Goal: Task Accomplishment & Management: Manage account settings

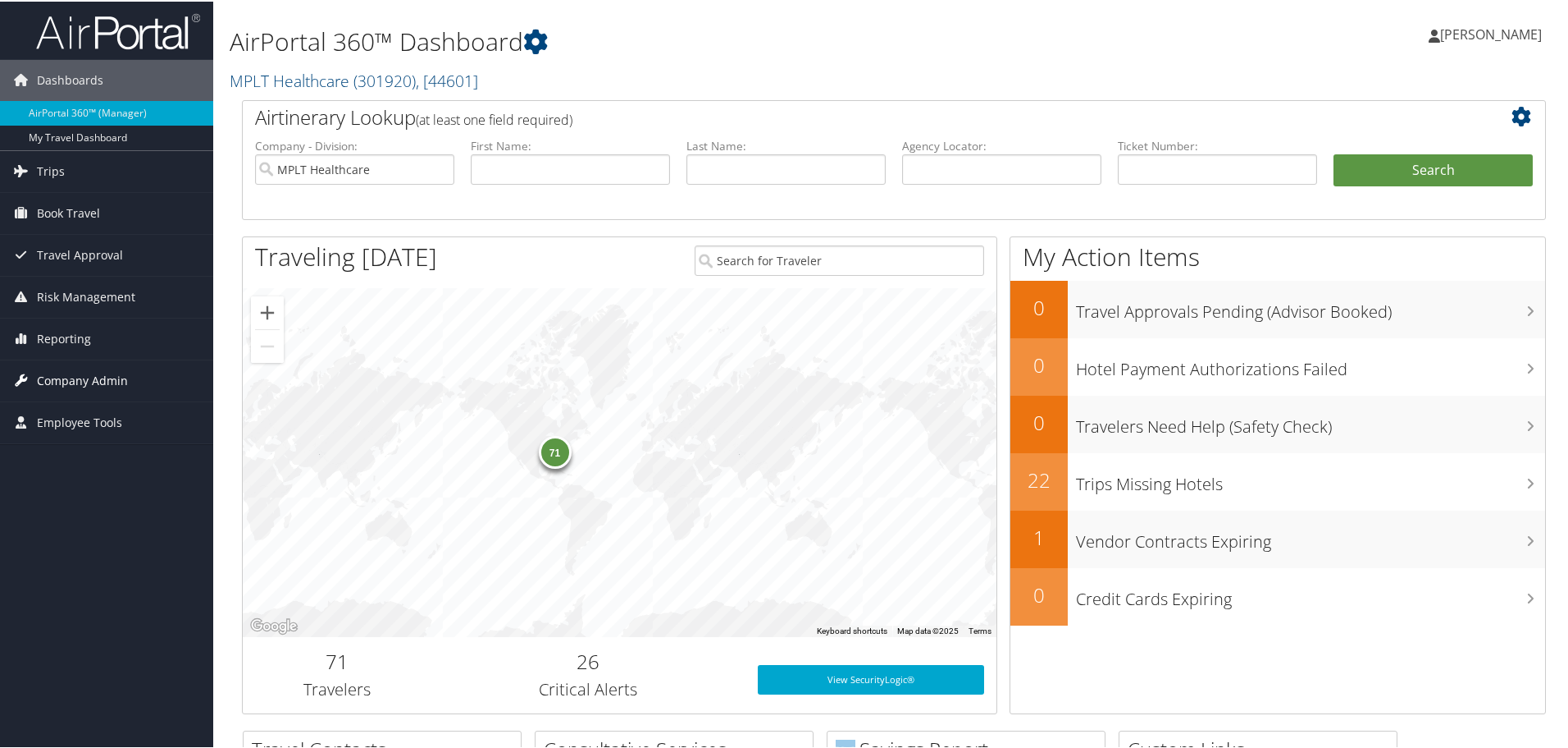
click at [72, 382] on span "Company Admin" at bounding box center [82, 379] width 91 height 41
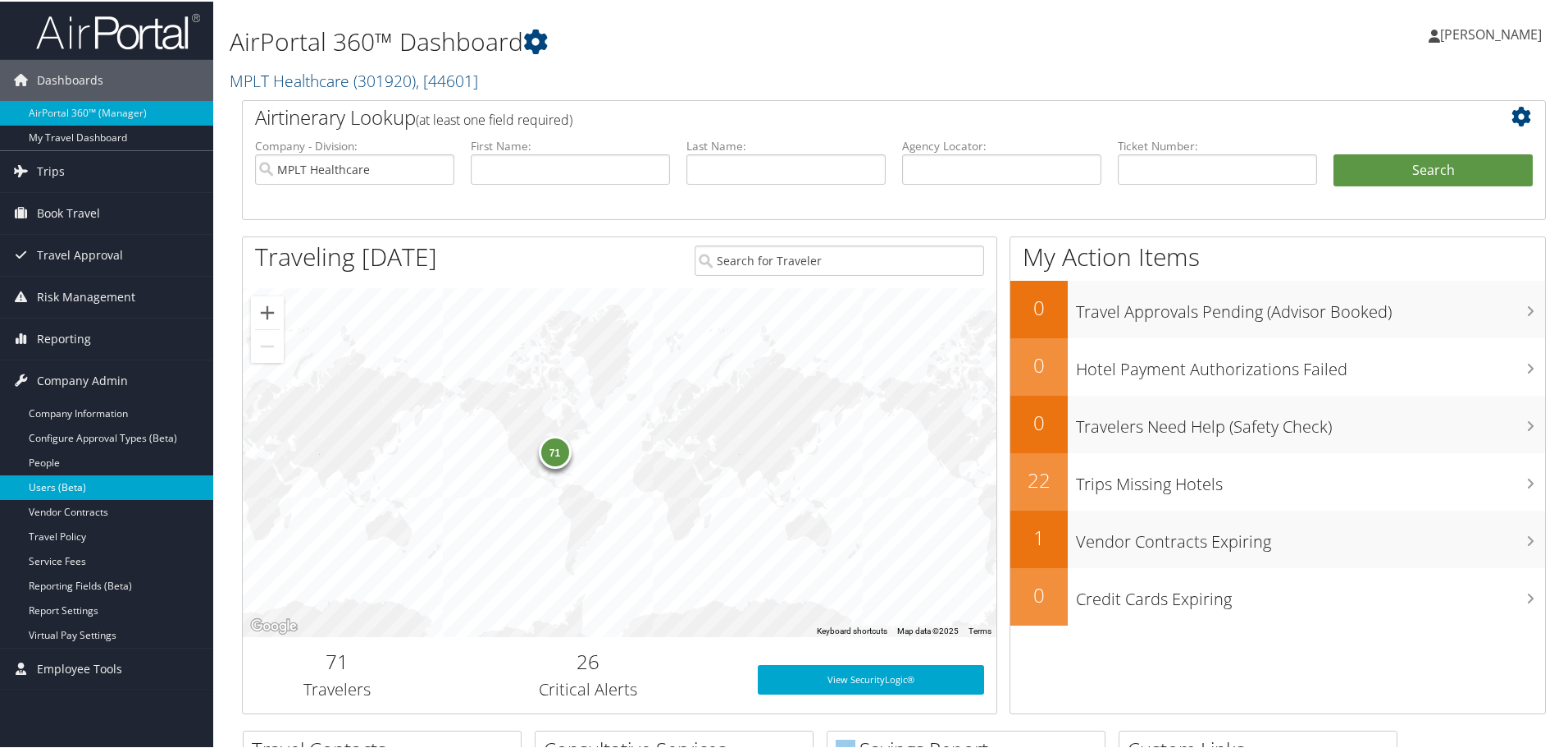
click at [72, 481] on link "Users (Beta)" at bounding box center [106, 485] width 213 height 25
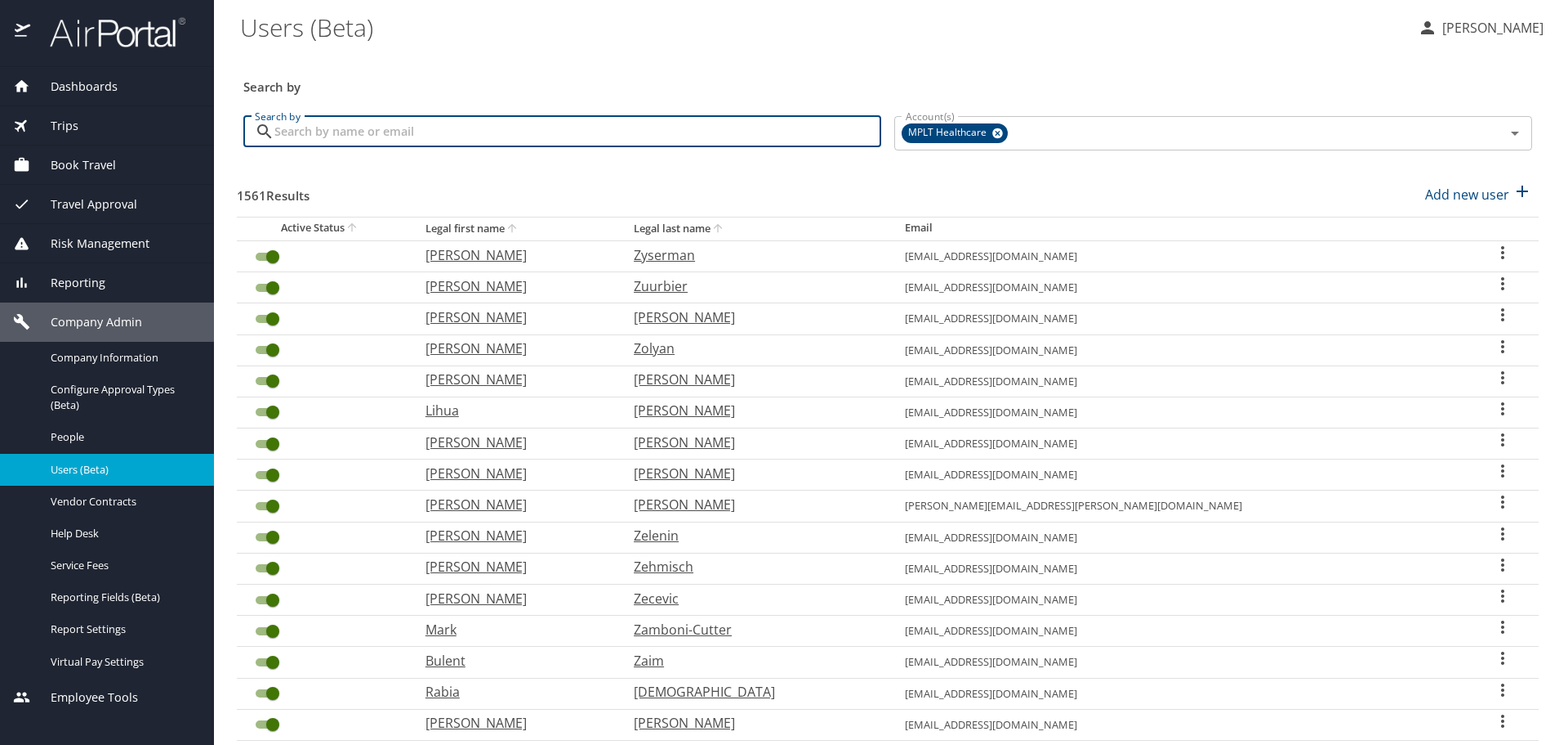
click at [482, 125] on input "Search by" at bounding box center [578, 131] width 607 height 31
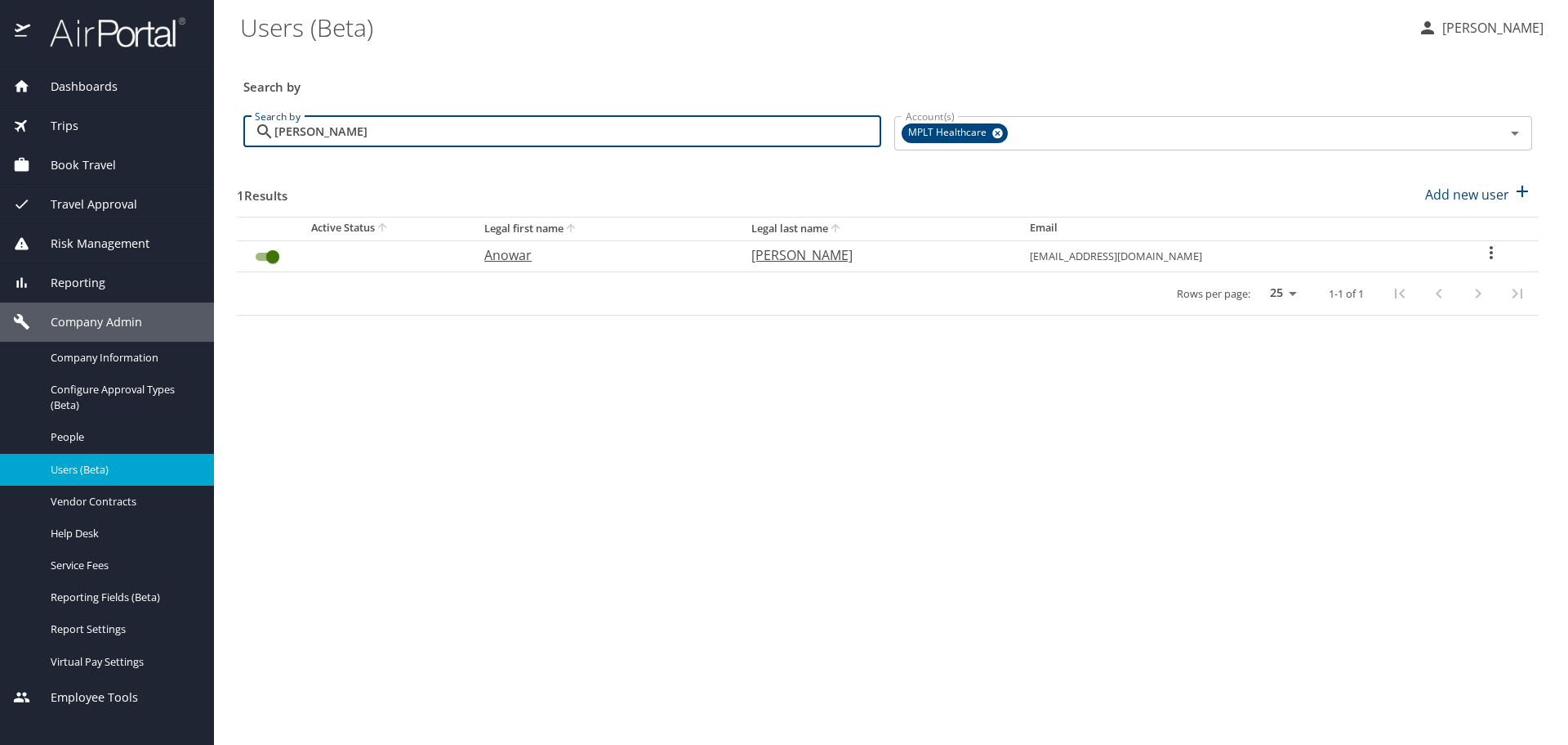
type input "hossain"
click at [502, 250] on p "Anowar" at bounding box center [602, 255] width 235 height 20
select select "US"
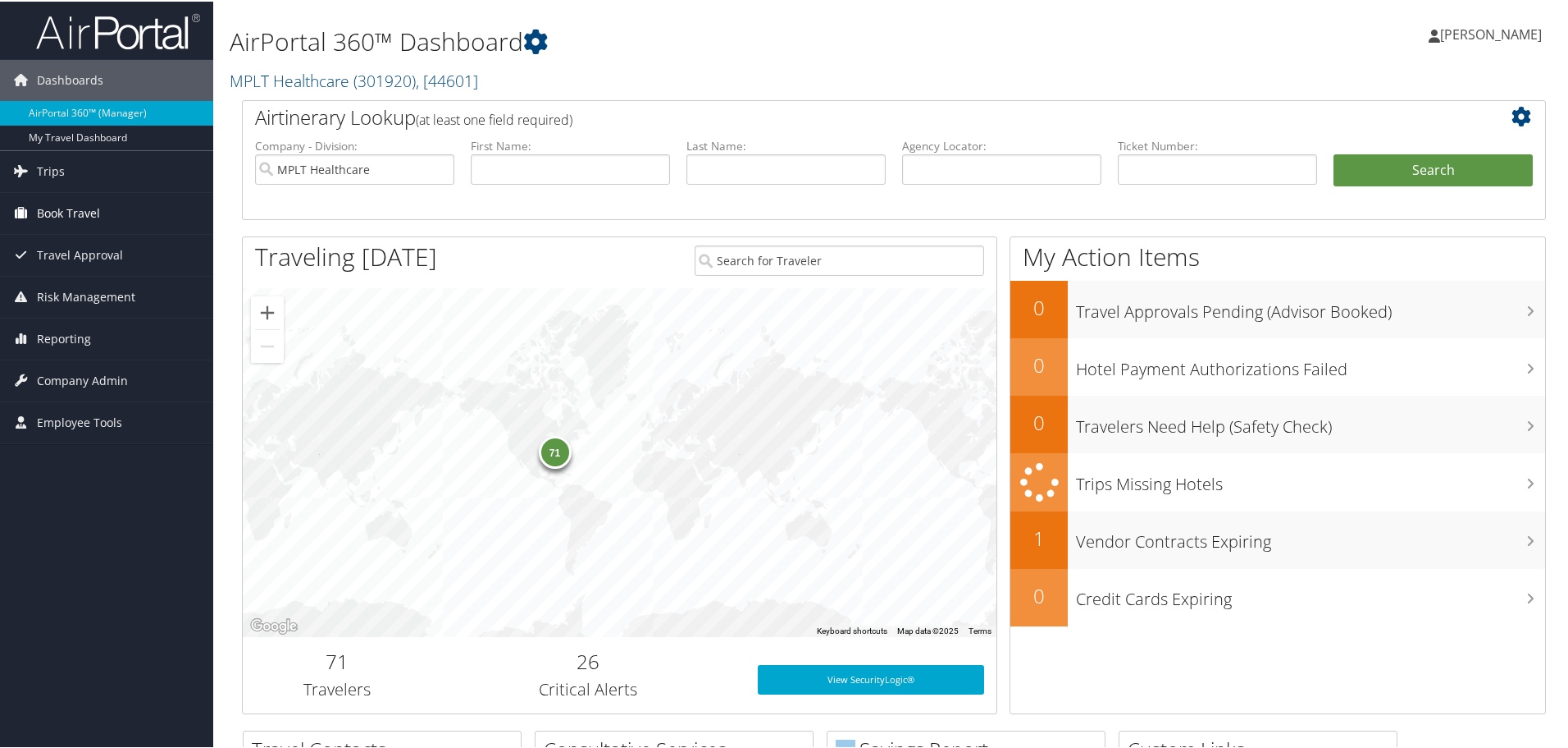
click at [31, 212] on icon at bounding box center [20, 211] width 25 height 25
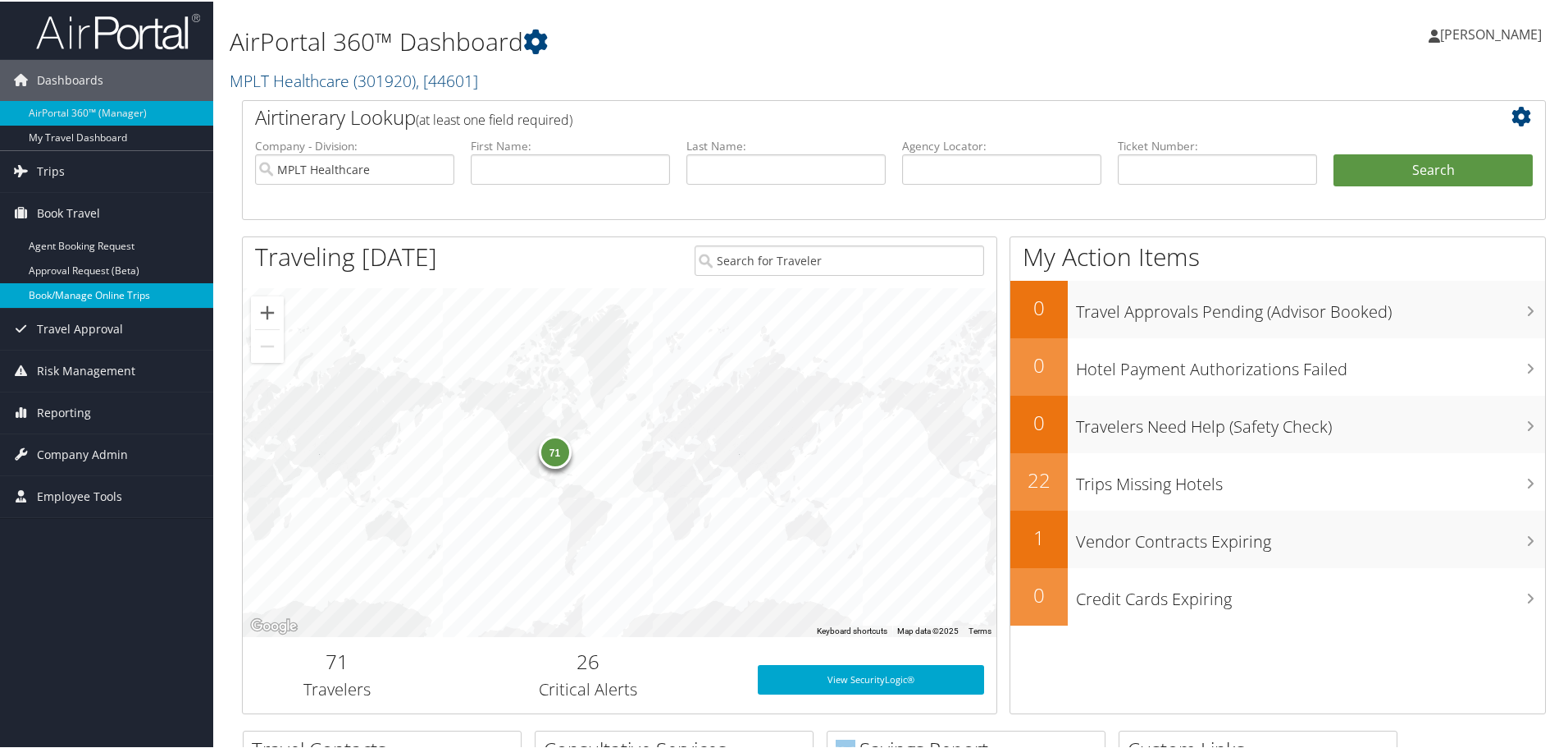
click at [62, 295] on link "Book/Manage Online Trips" at bounding box center [106, 293] width 213 height 25
